Goal: Information Seeking & Learning: Check status

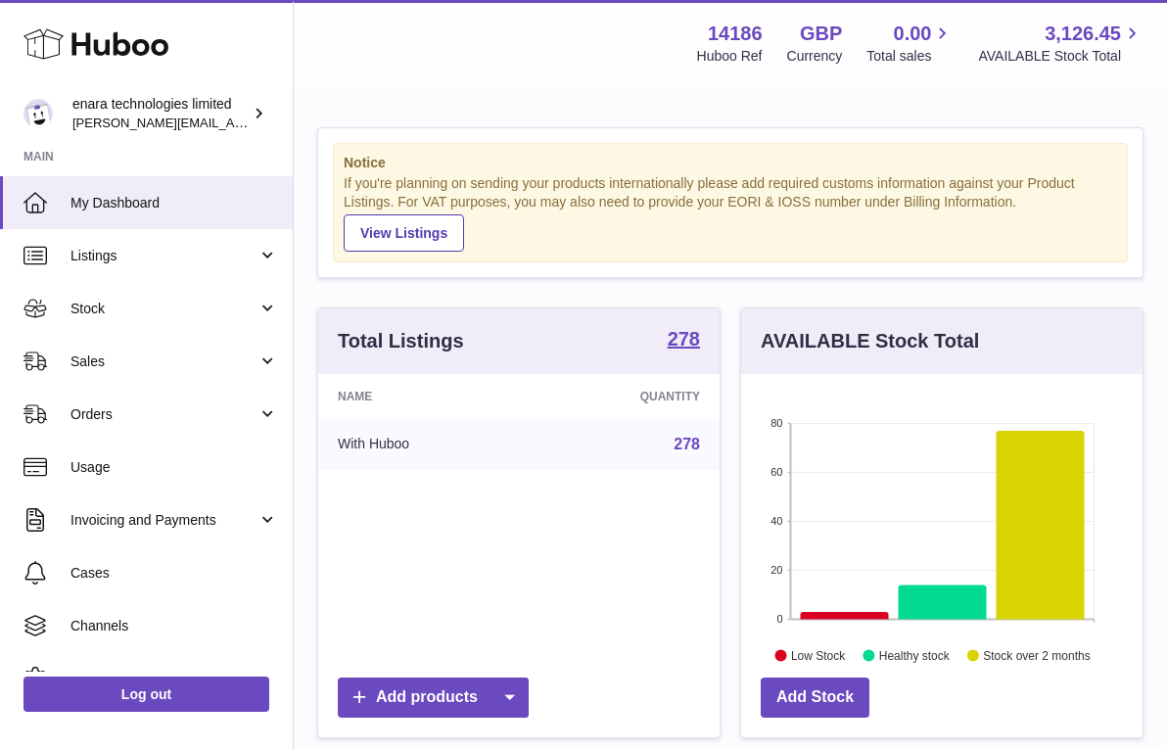
scroll to position [305, 401]
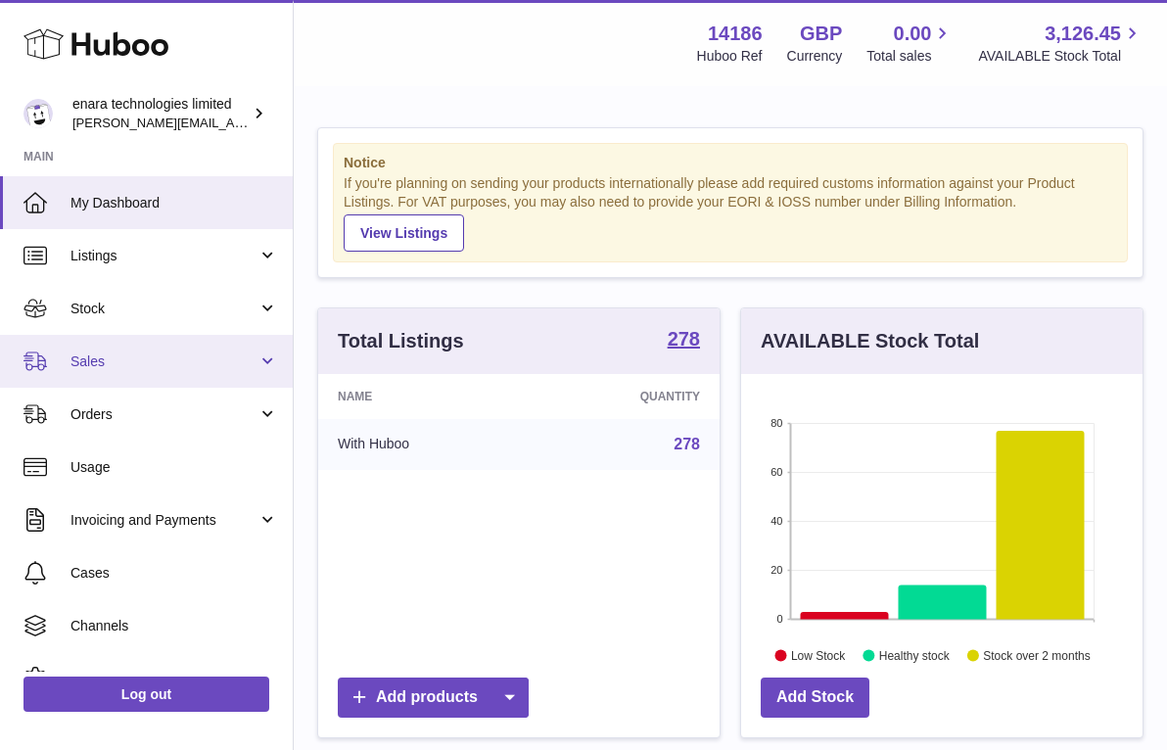
click at [208, 377] on link "Sales" at bounding box center [146, 361] width 293 height 53
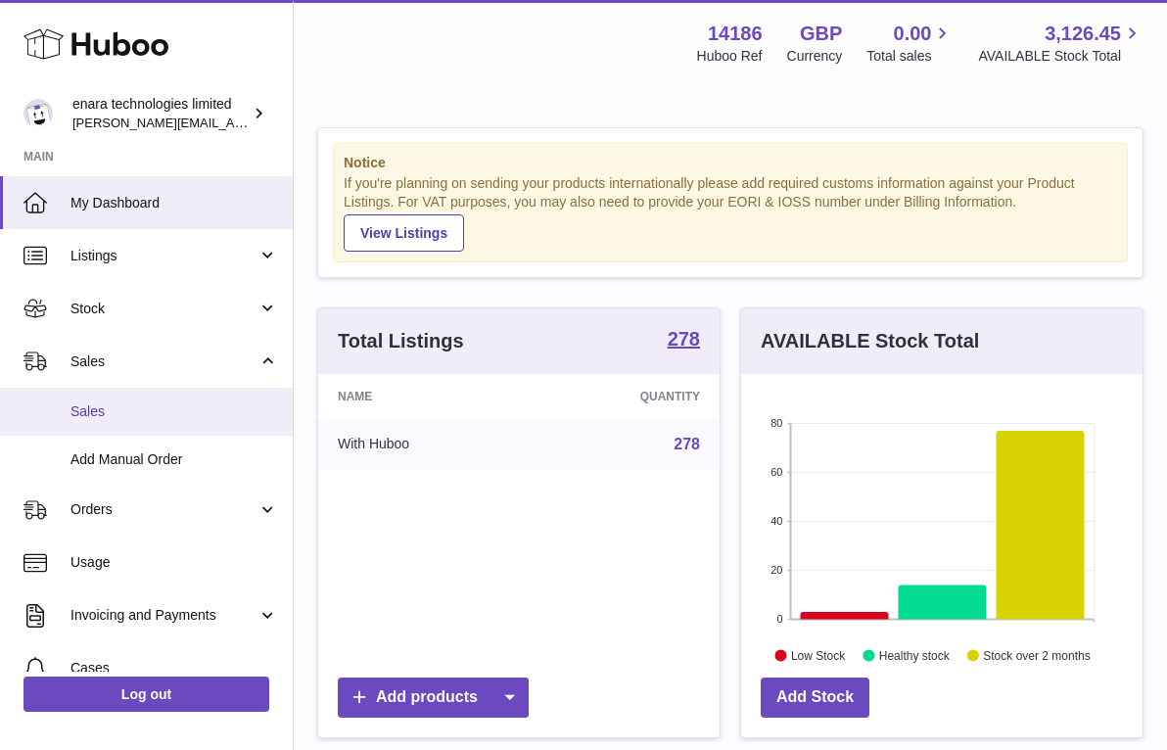
click at [145, 414] on span "Sales" at bounding box center [173, 411] width 207 height 19
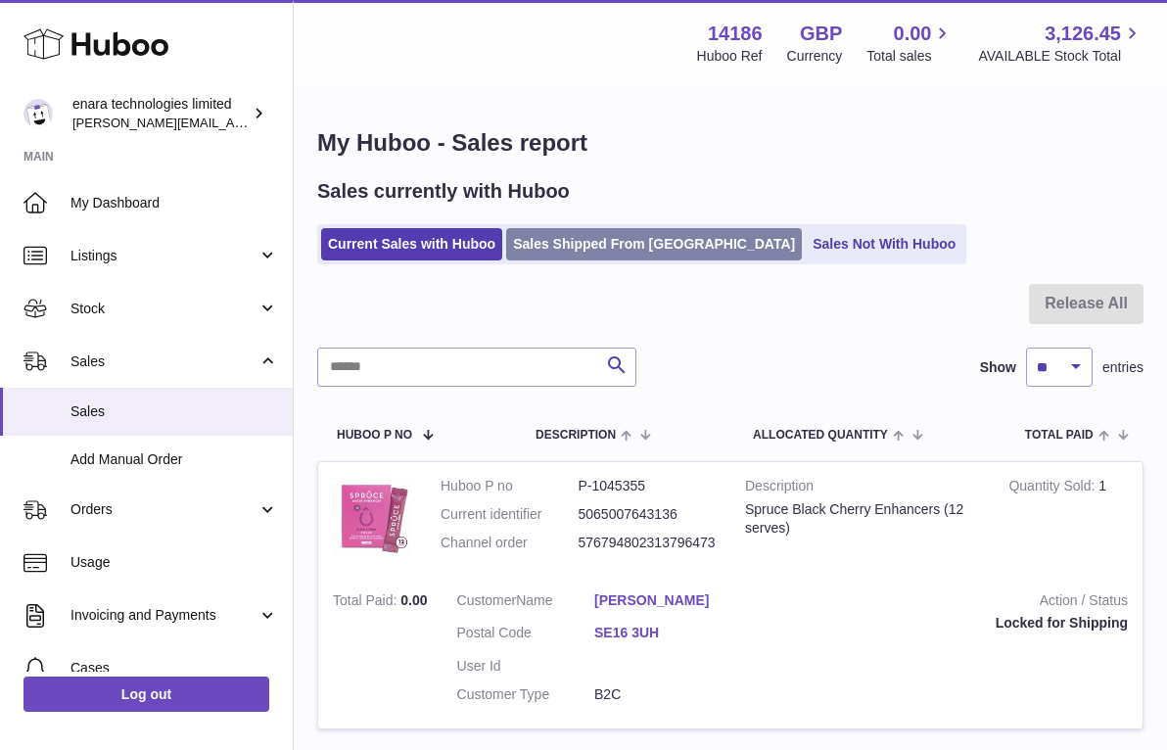
click at [598, 253] on link "Sales Shipped From [GEOGRAPHIC_DATA]" at bounding box center [654, 244] width 296 height 32
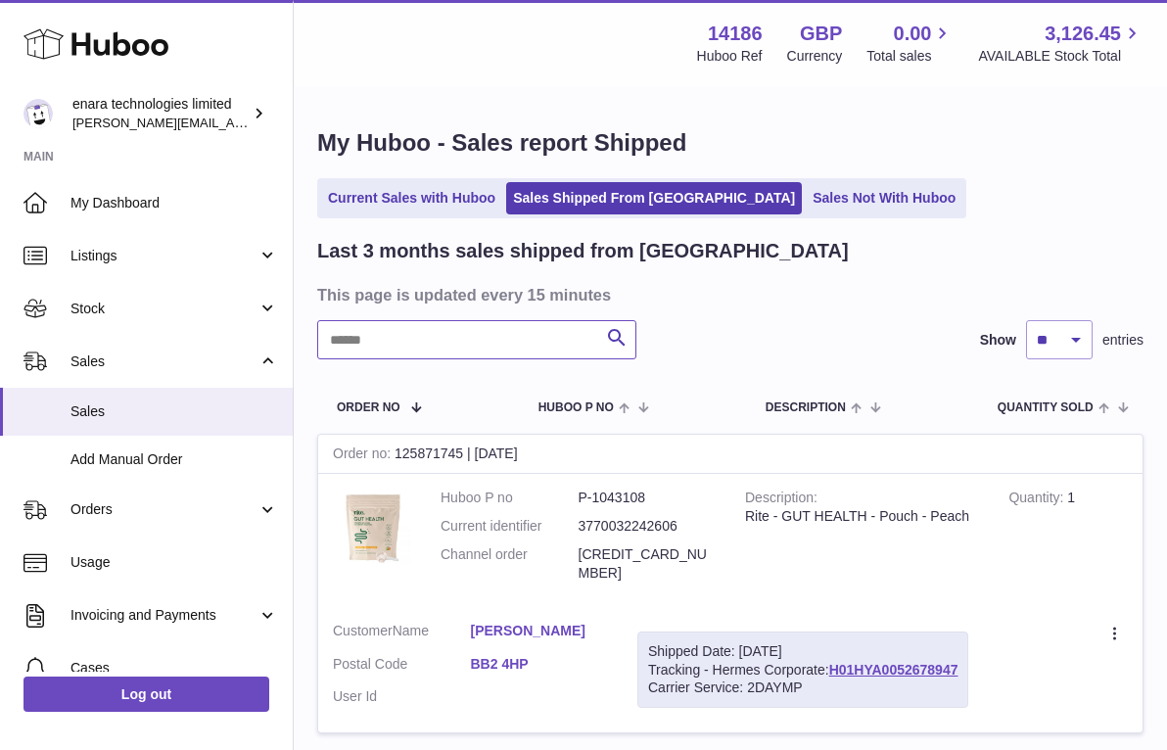
click at [519, 344] on input "text" at bounding box center [476, 339] width 319 height 39
paste input "**********"
type input "**********"
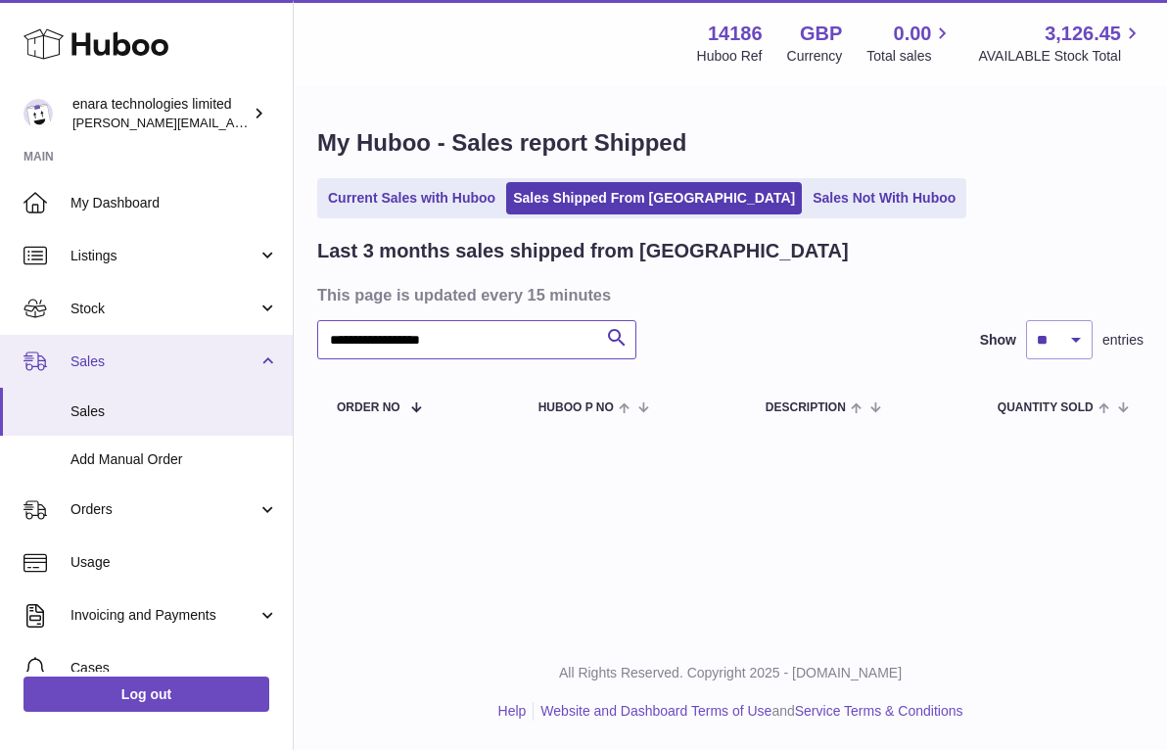
drag, startPoint x: 517, startPoint y: 342, endPoint x: 253, endPoint y: 339, distance: 263.3
click at [253, 339] on div "**********" at bounding box center [583, 375] width 1167 height 750
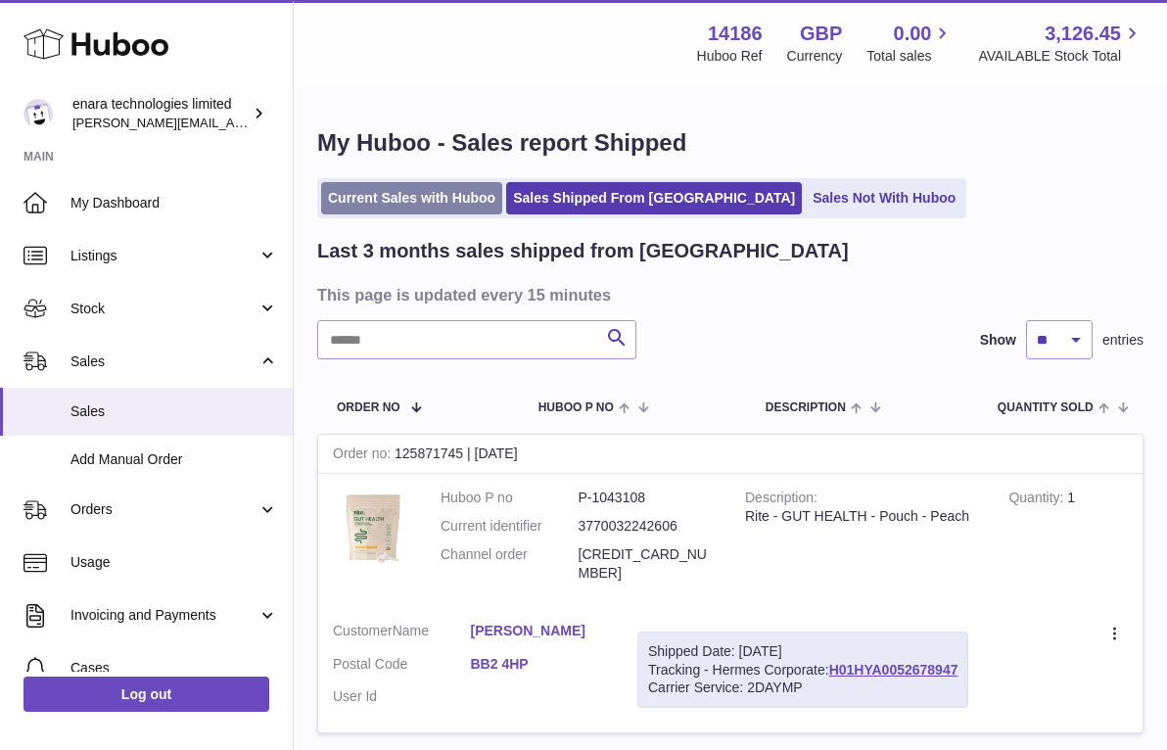
click at [381, 202] on link "Current Sales with Huboo" at bounding box center [411, 198] width 181 height 32
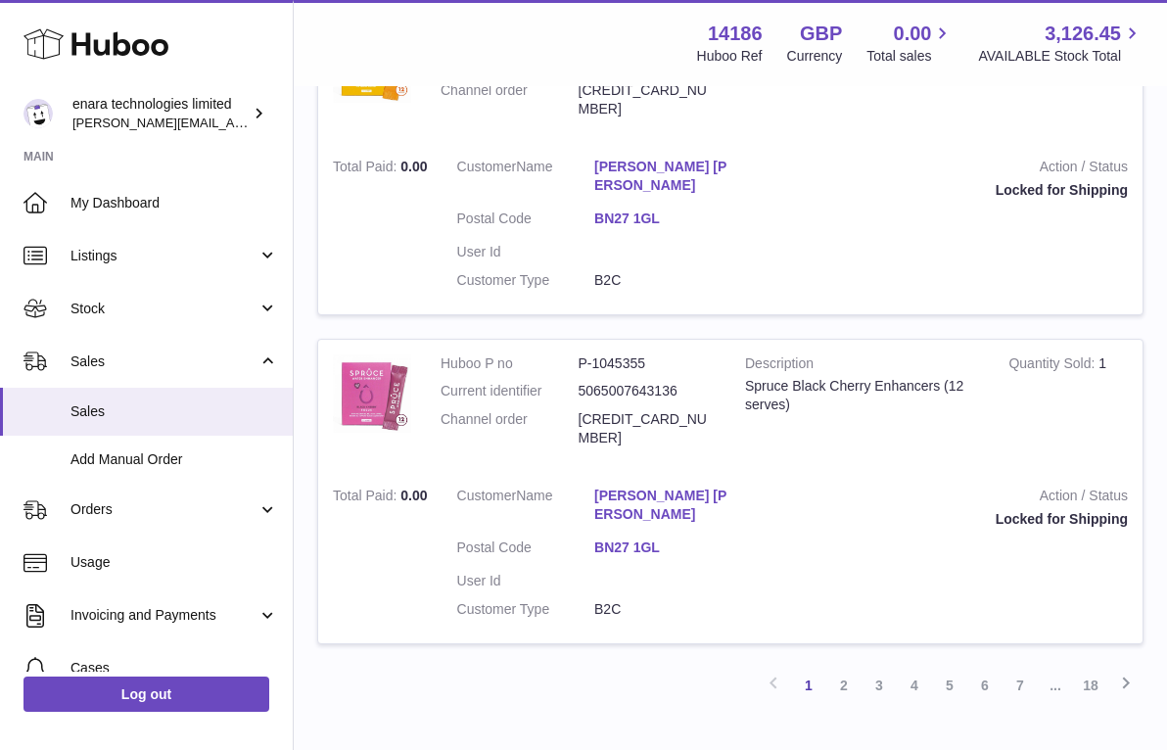
scroll to position [2821, 0]
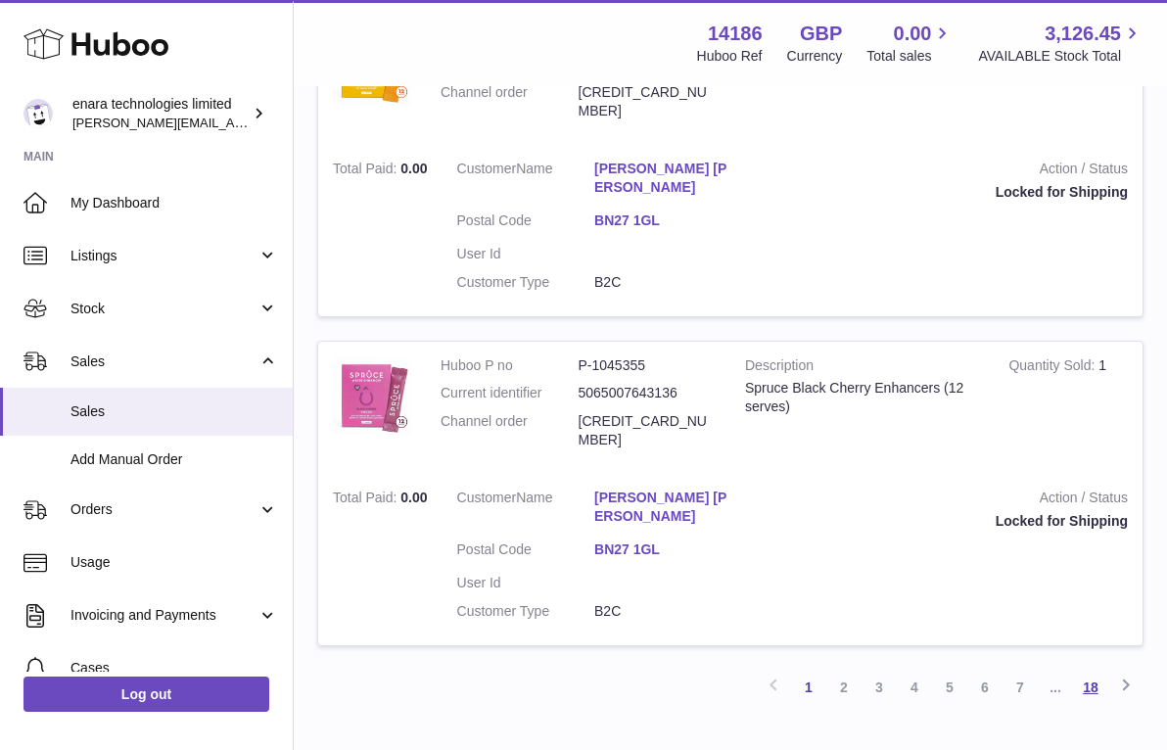
click at [1094, 669] on link "18" at bounding box center [1090, 686] width 35 height 35
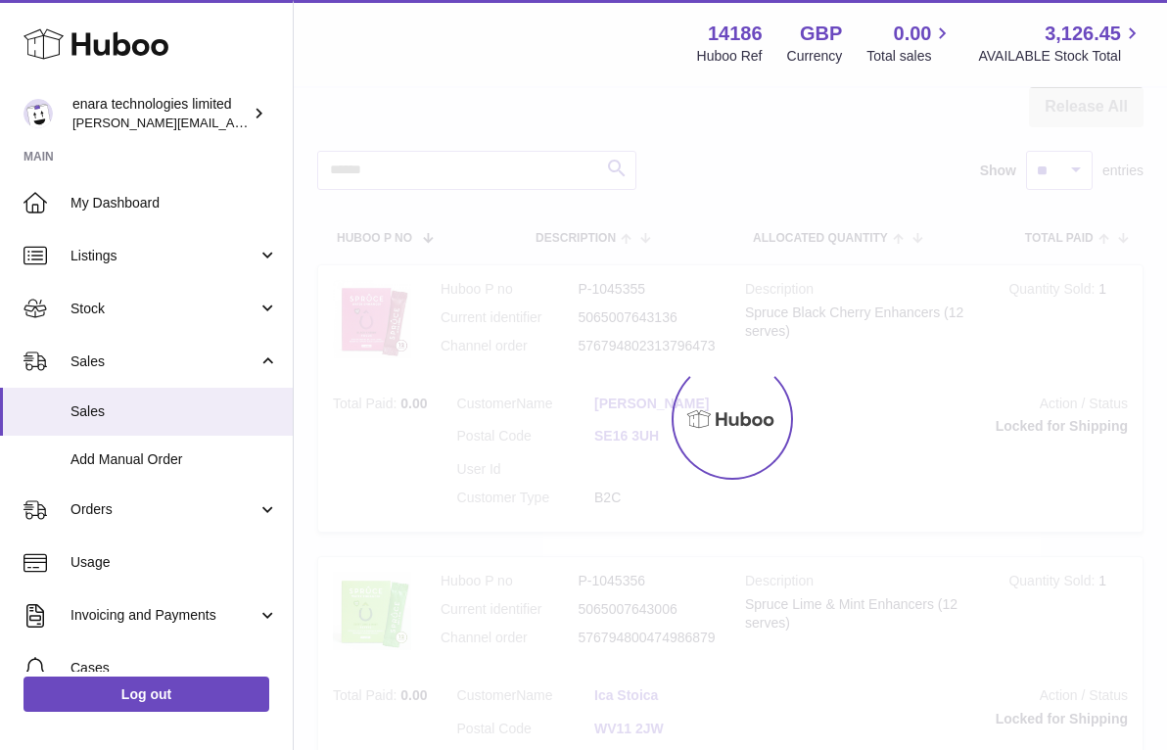
scroll to position [88, 0]
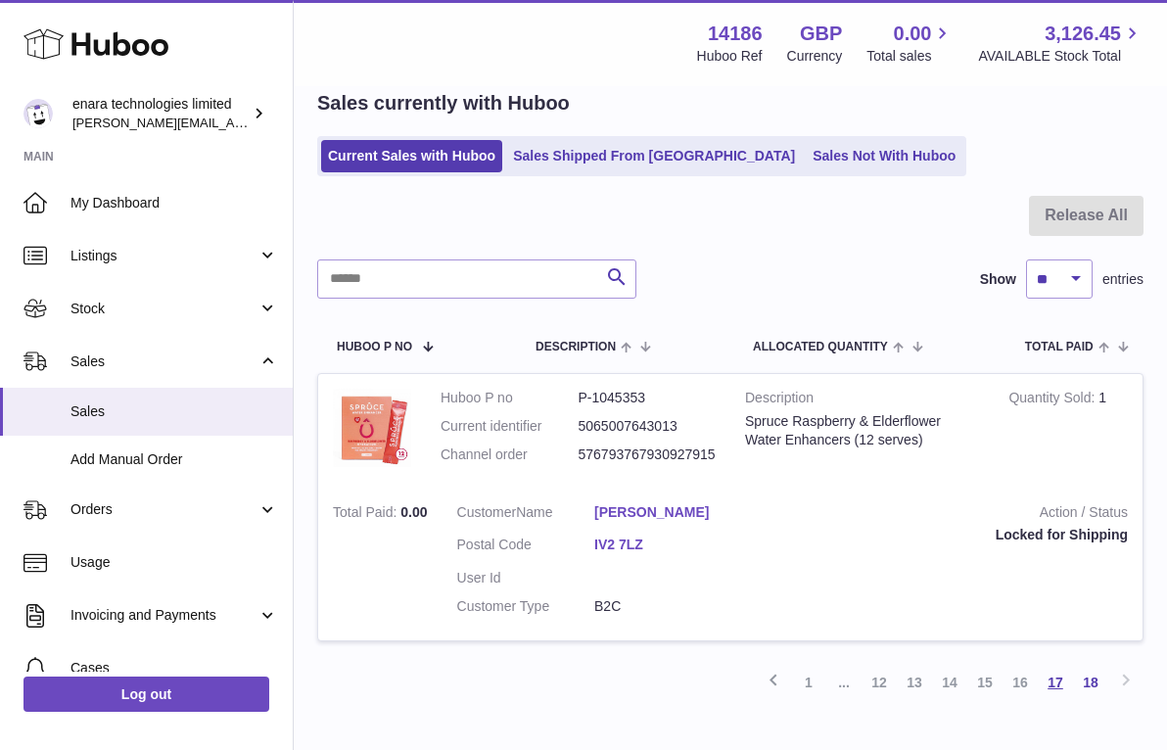
click at [1062, 674] on link "17" at bounding box center [1054, 682] width 35 height 35
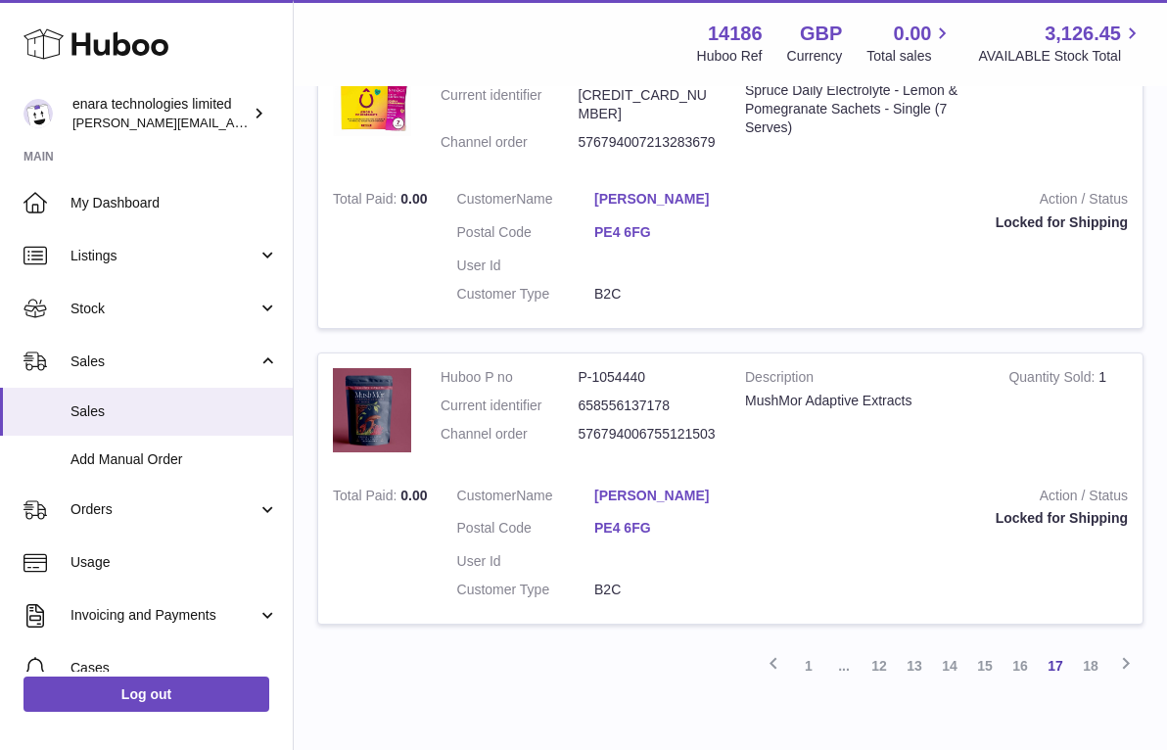
scroll to position [2832, 0]
click at [229, 404] on span "Sales" at bounding box center [173, 411] width 207 height 19
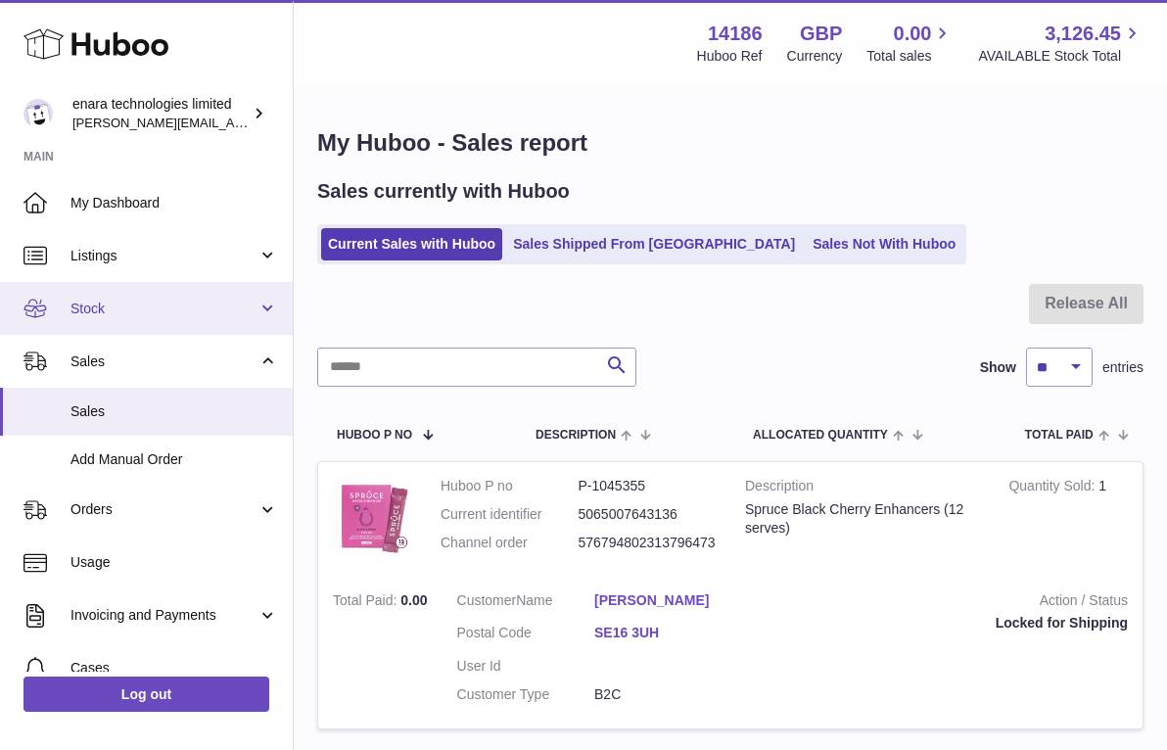
click at [182, 296] on link "Stock" at bounding box center [146, 308] width 293 height 53
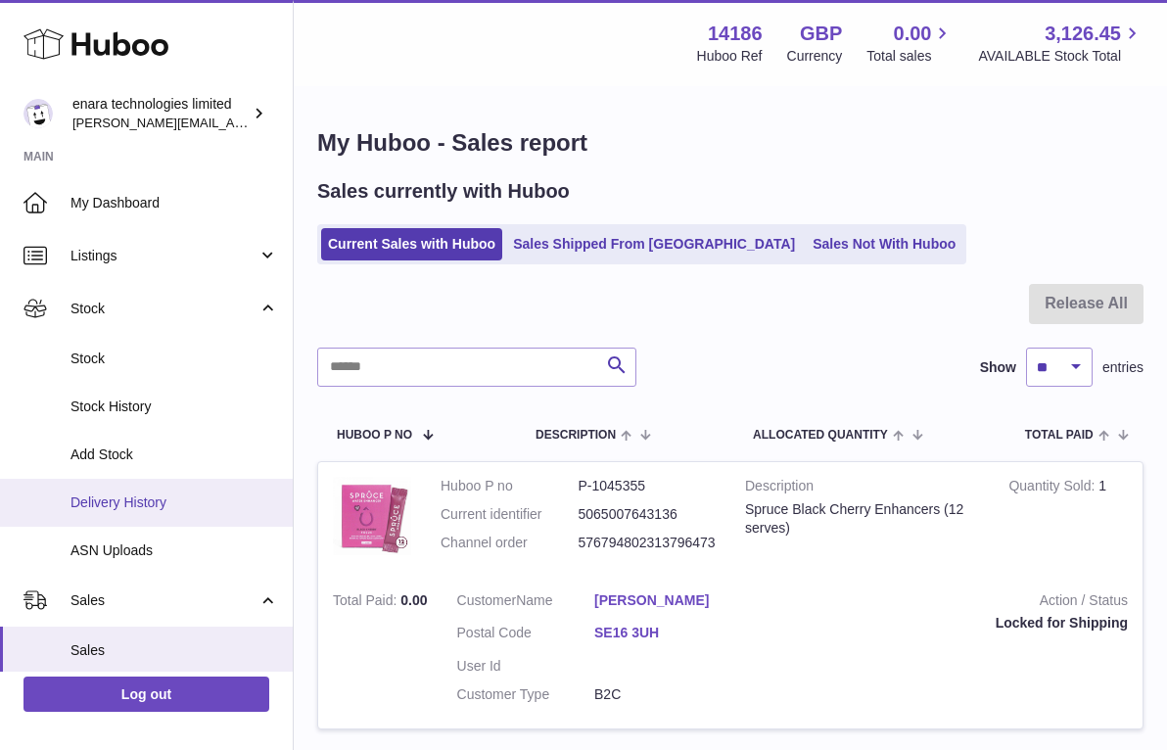
click at [180, 497] on span "Delivery History" at bounding box center [173, 502] width 207 height 19
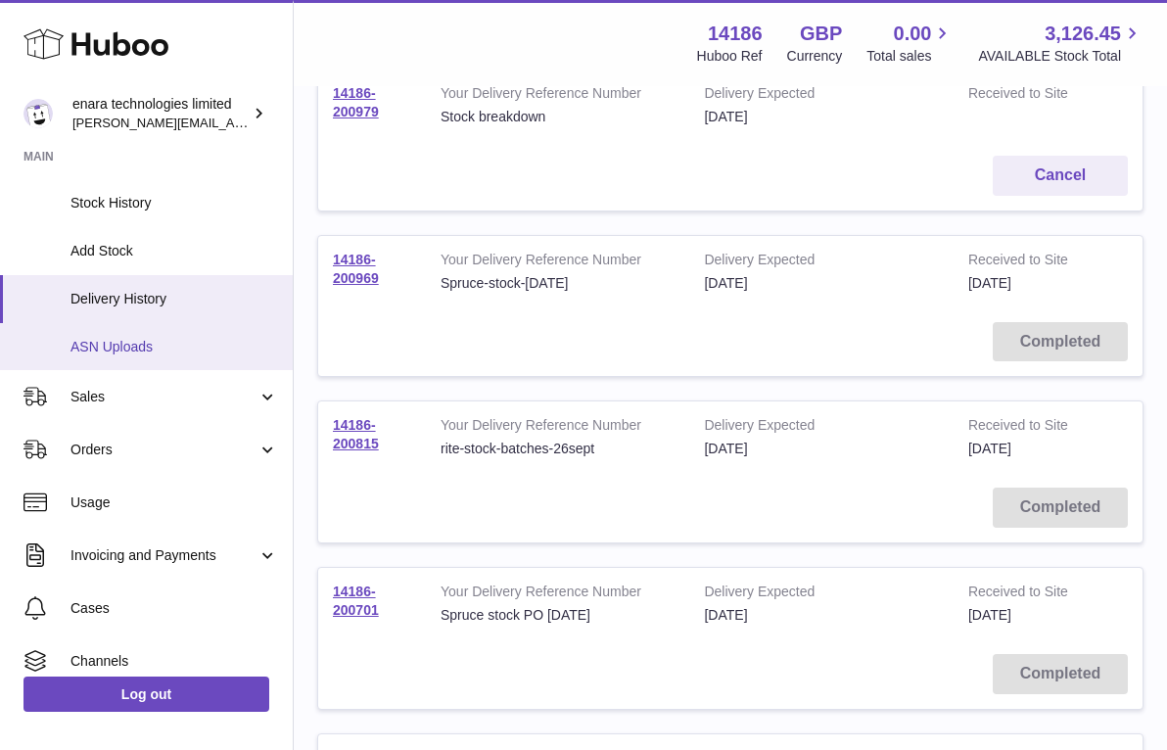
scroll to position [206, 0]
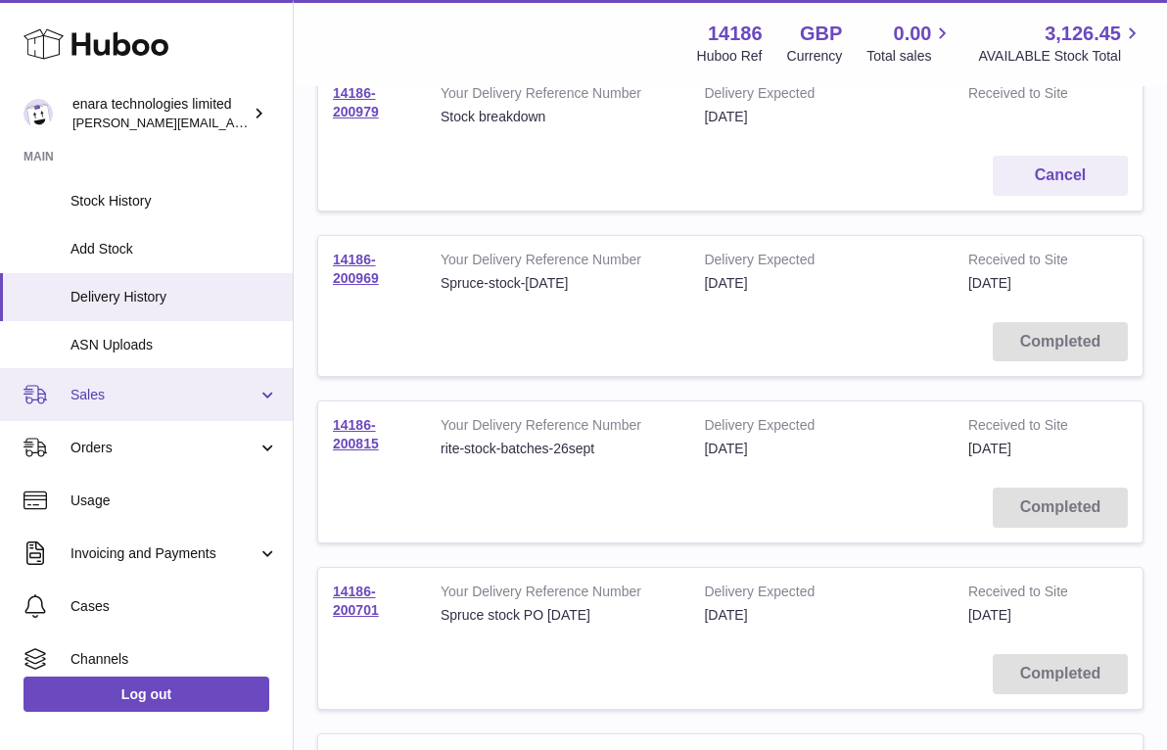
click at [173, 389] on span "Sales" at bounding box center [163, 395] width 187 height 19
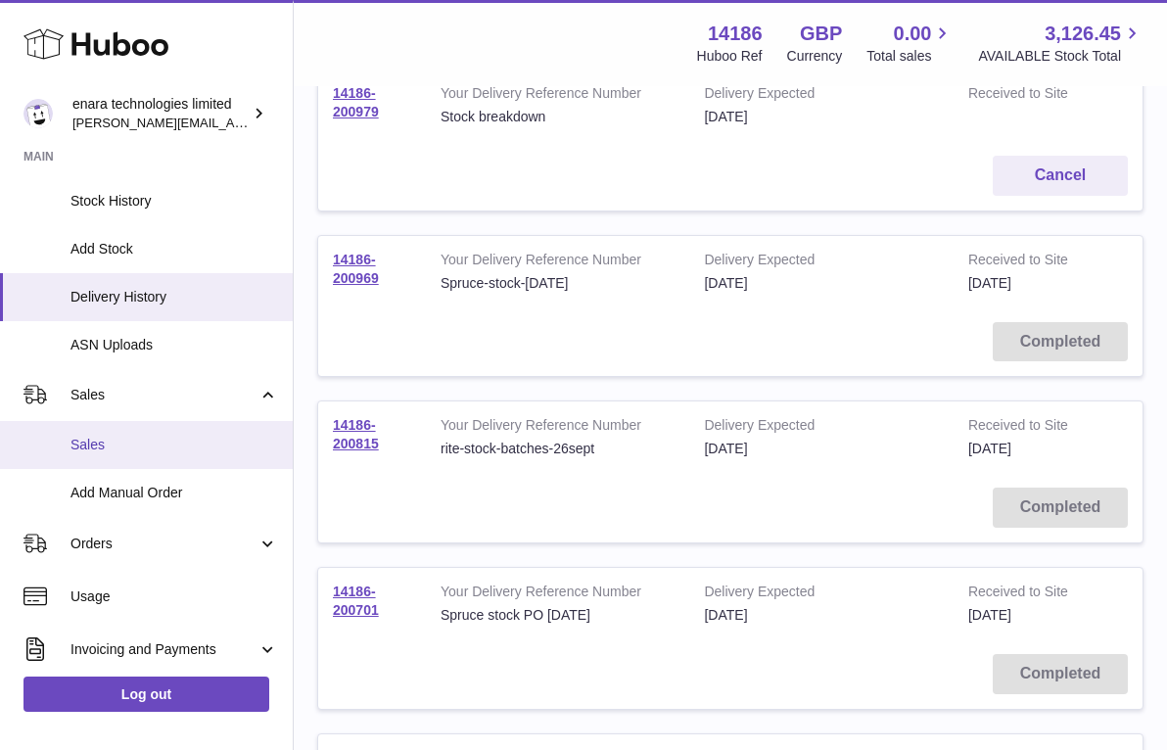
click at [148, 444] on span "Sales" at bounding box center [173, 444] width 207 height 19
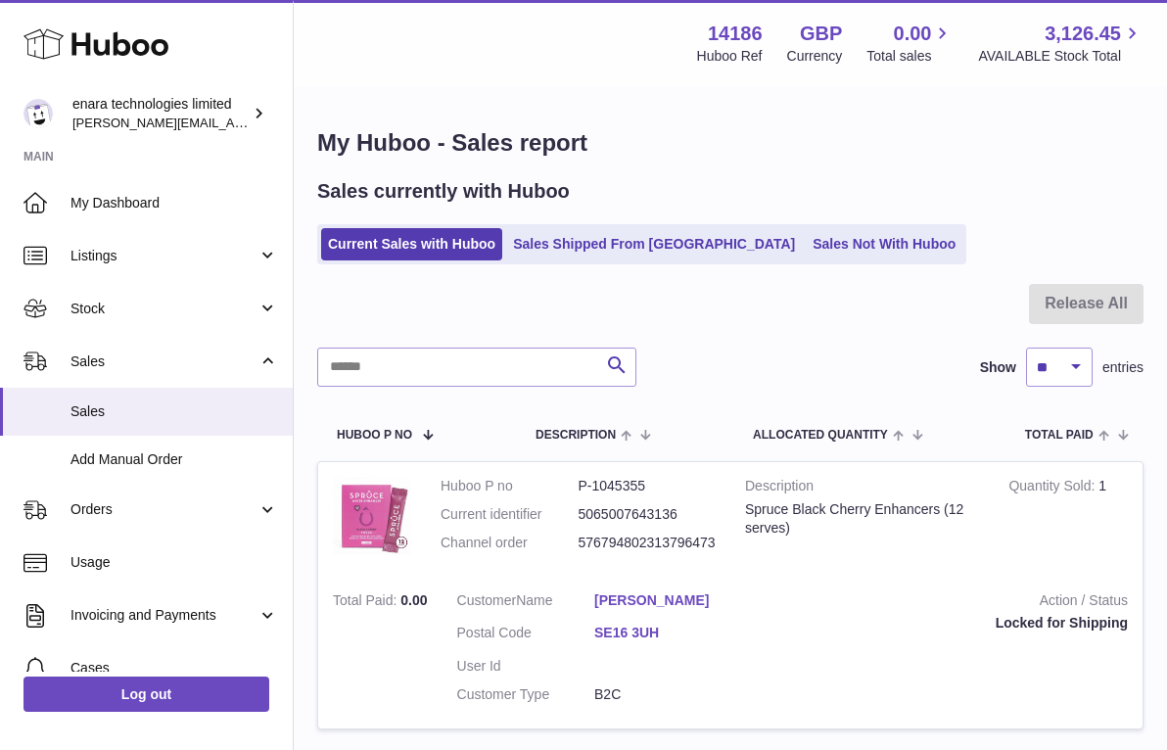
click at [914, 241] on div "Current Sales with Huboo Sales Shipped From [GEOGRAPHIC_DATA] Sales Not With Hu…" at bounding box center [730, 244] width 826 height 40
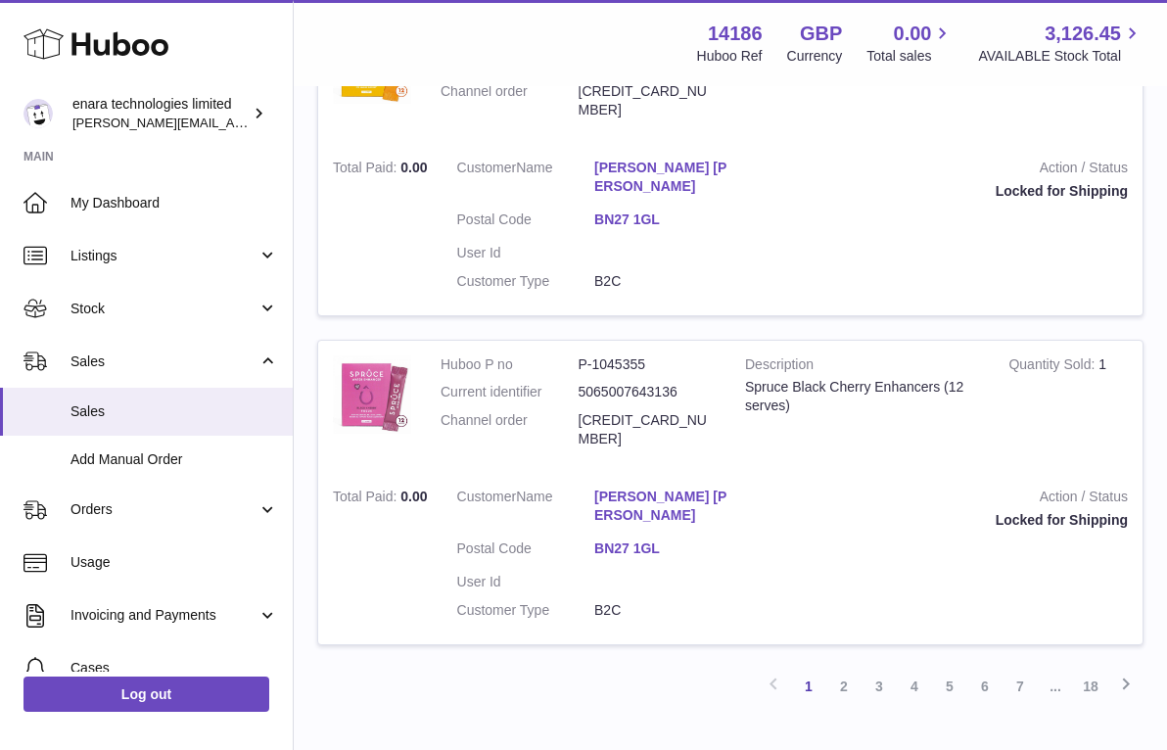
scroll to position [2821, 0]
